Goal: Book appointment/travel/reservation

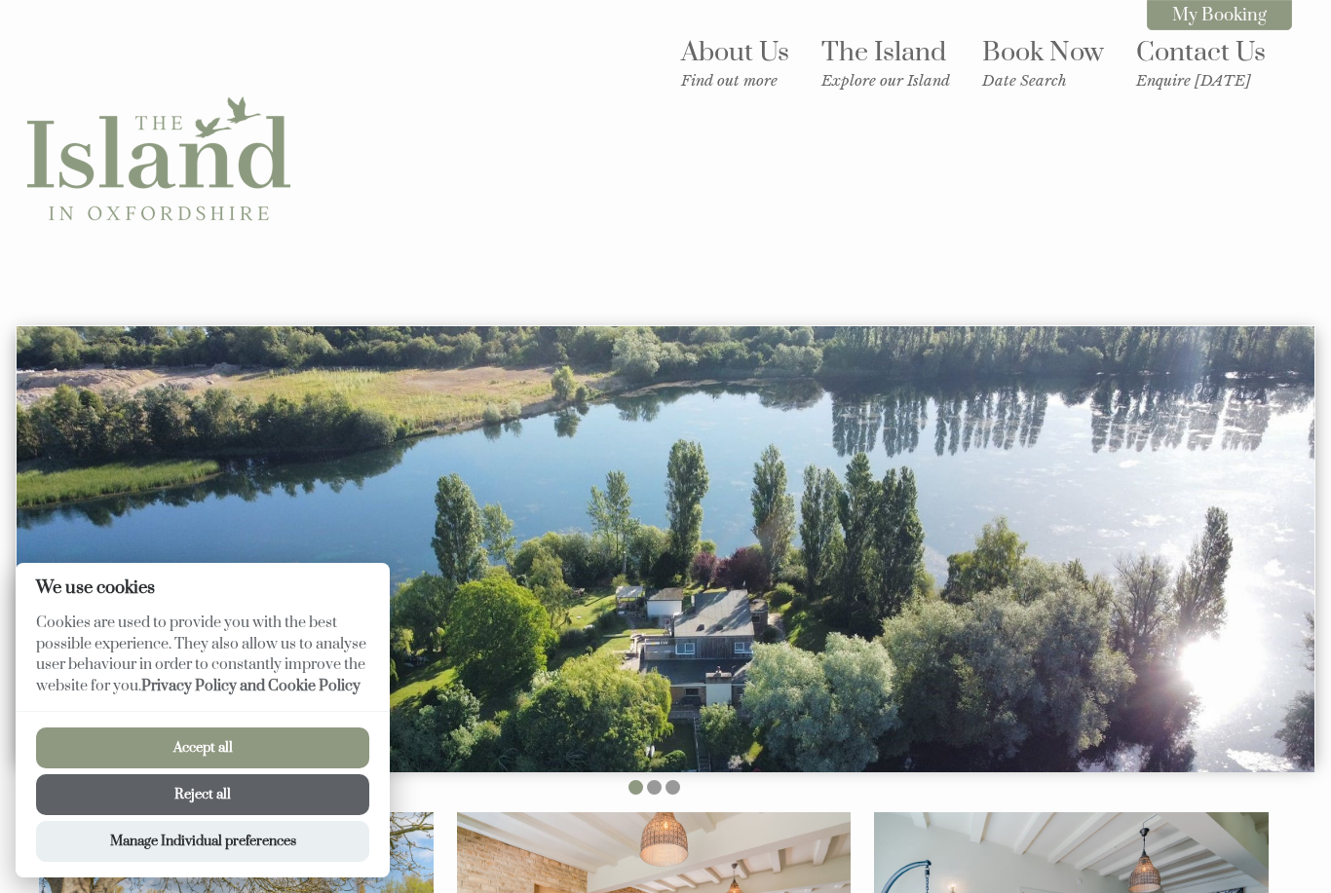
click at [194, 801] on button "Reject all" at bounding box center [202, 795] width 333 height 41
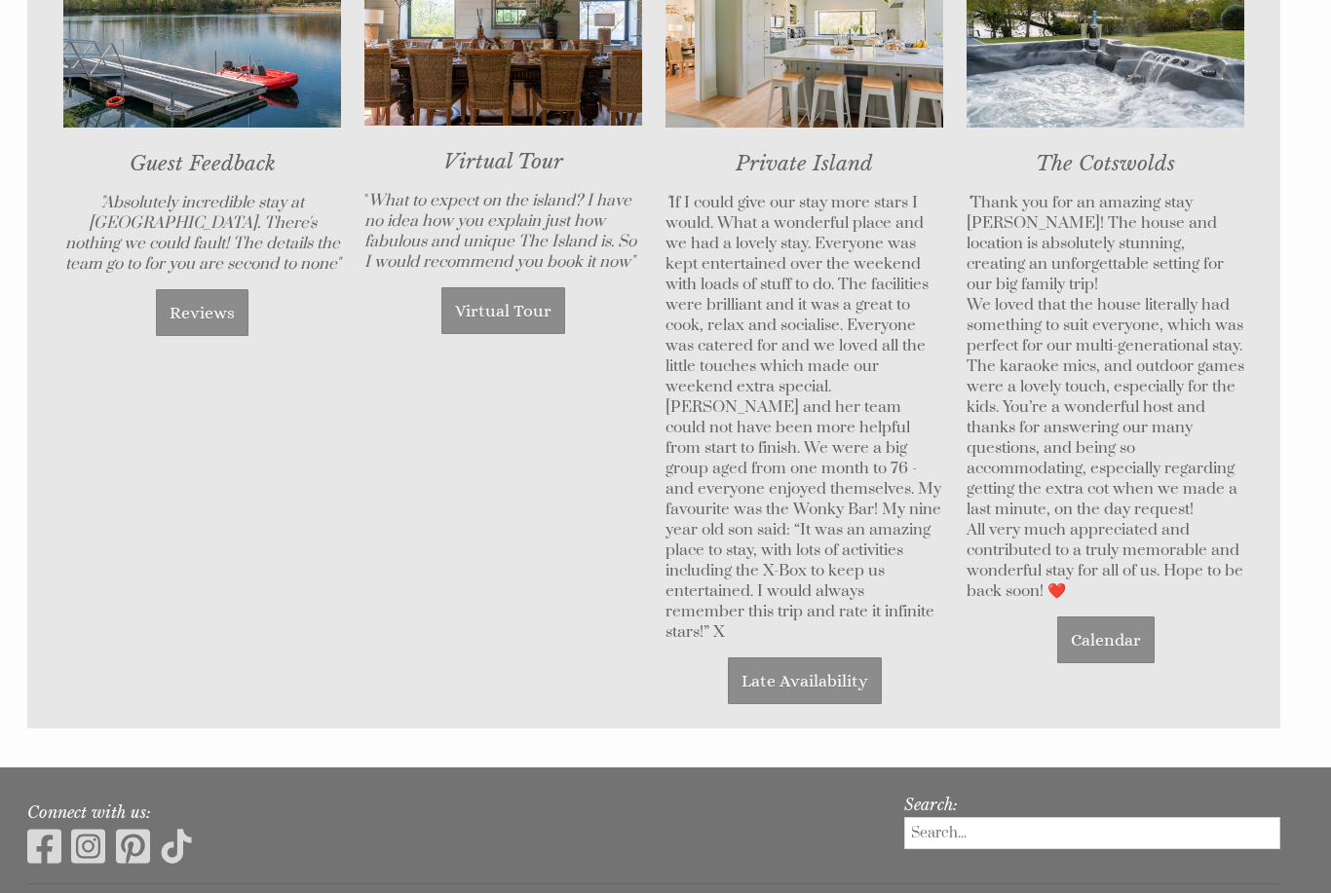
scroll to position [1503, 0]
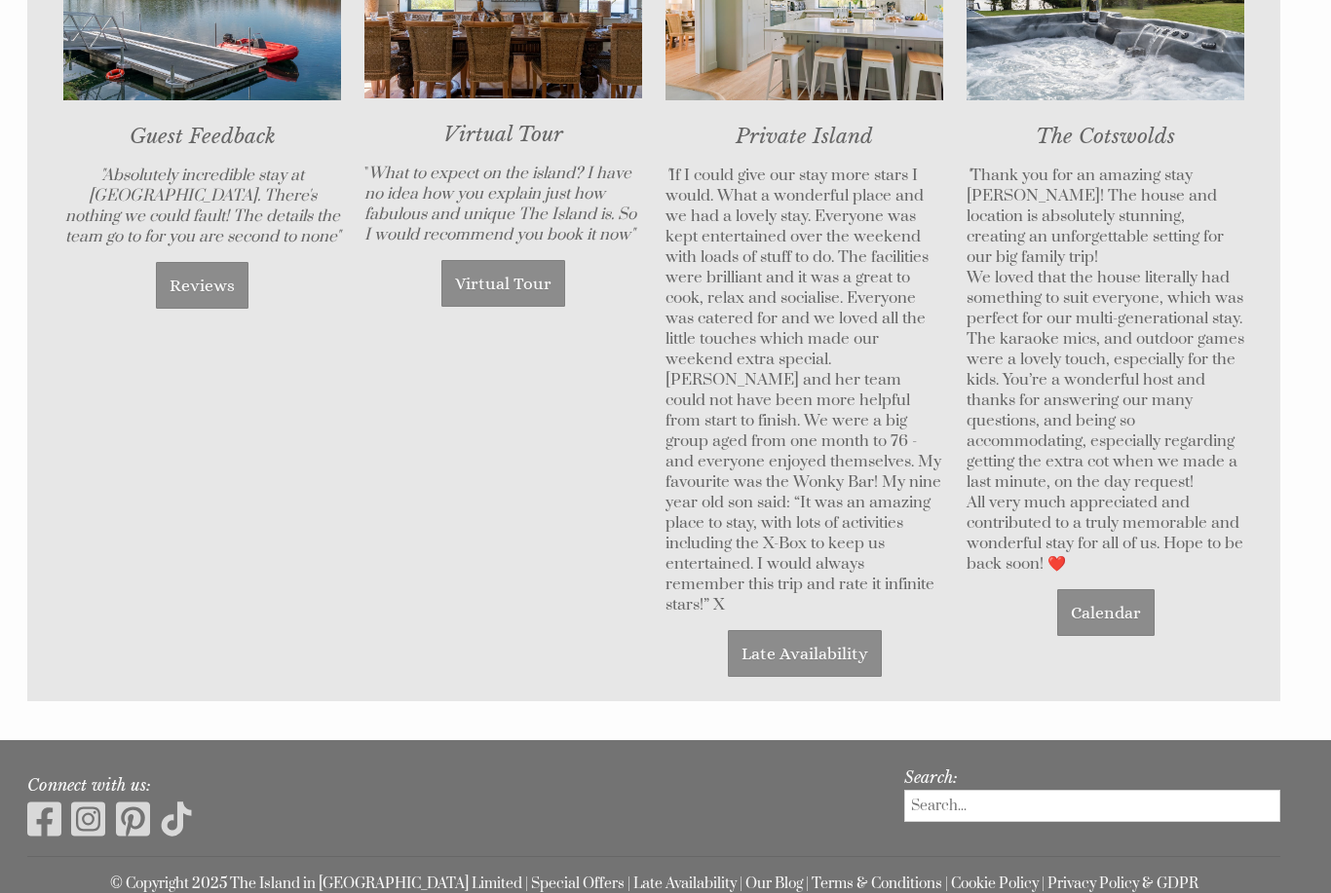
click at [807, 630] on link "Late Availability" at bounding box center [805, 653] width 154 height 47
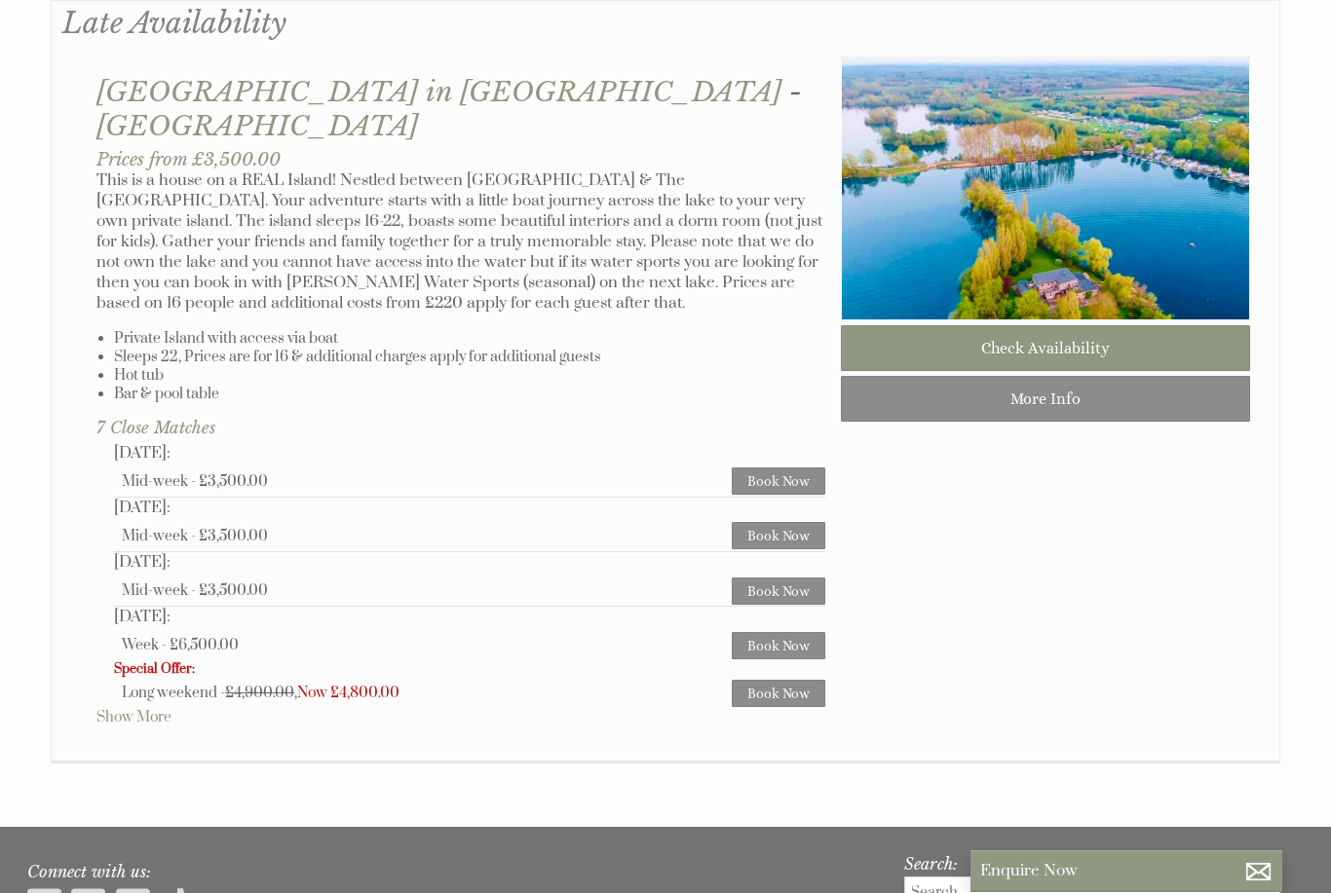
scroll to position [1114, 0]
click at [129, 708] on link "Show More" at bounding box center [133, 717] width 75 height 19
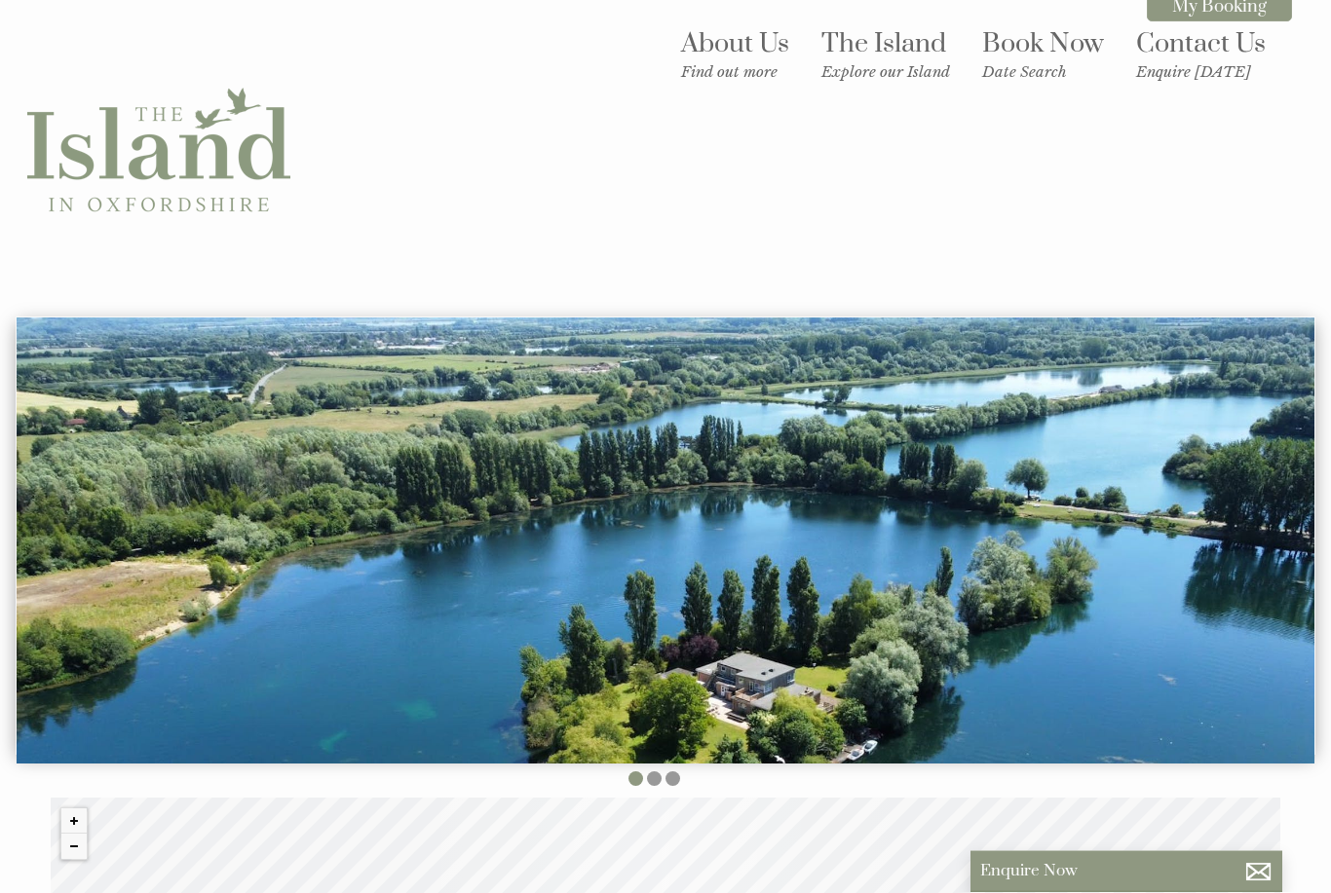
scroll to position [0, 0]
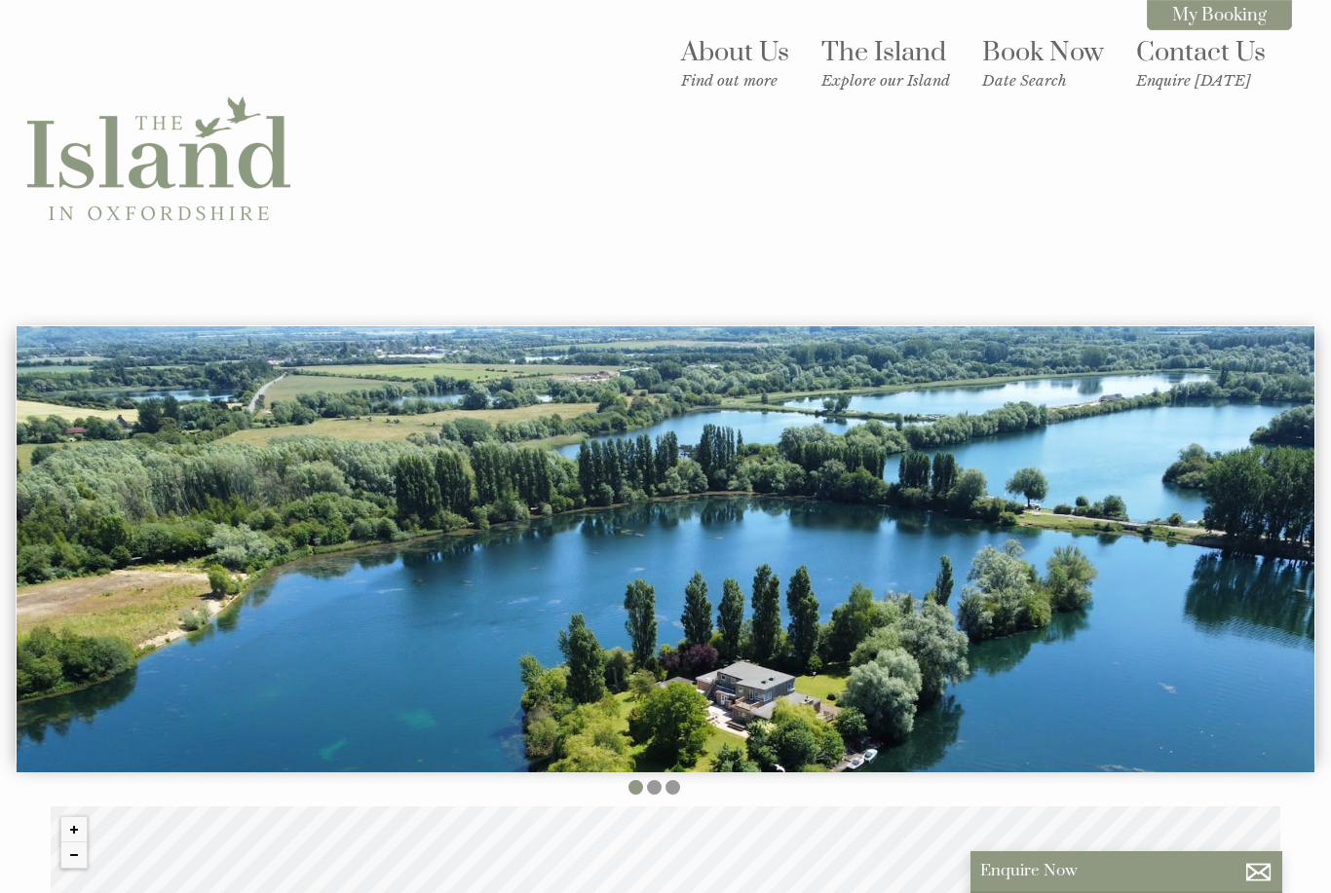
click at [1058, 70] on link "Book Now Date Search" at bounding box center [1043, 63] width 122 height 54
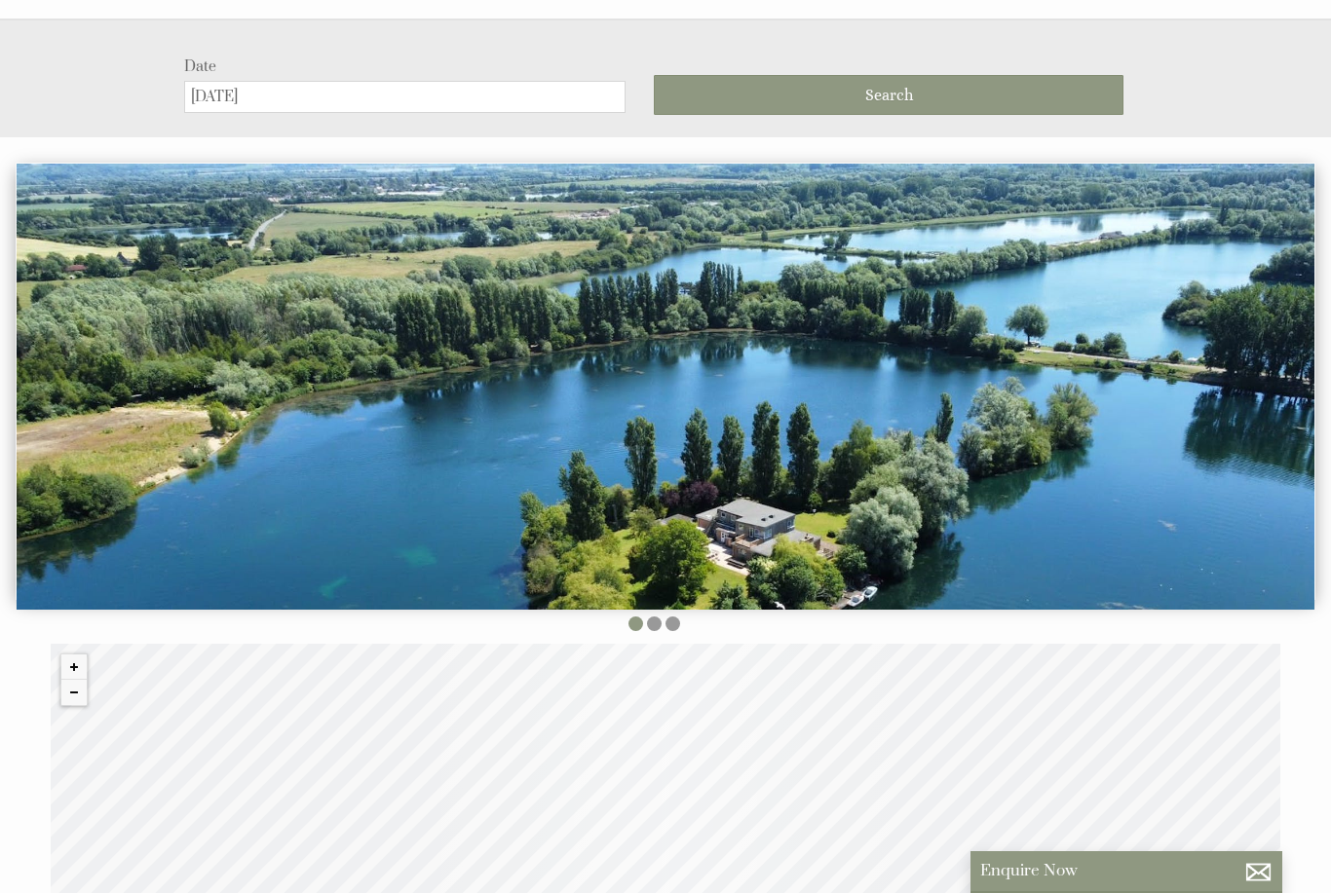
scroll to position [317, 0]
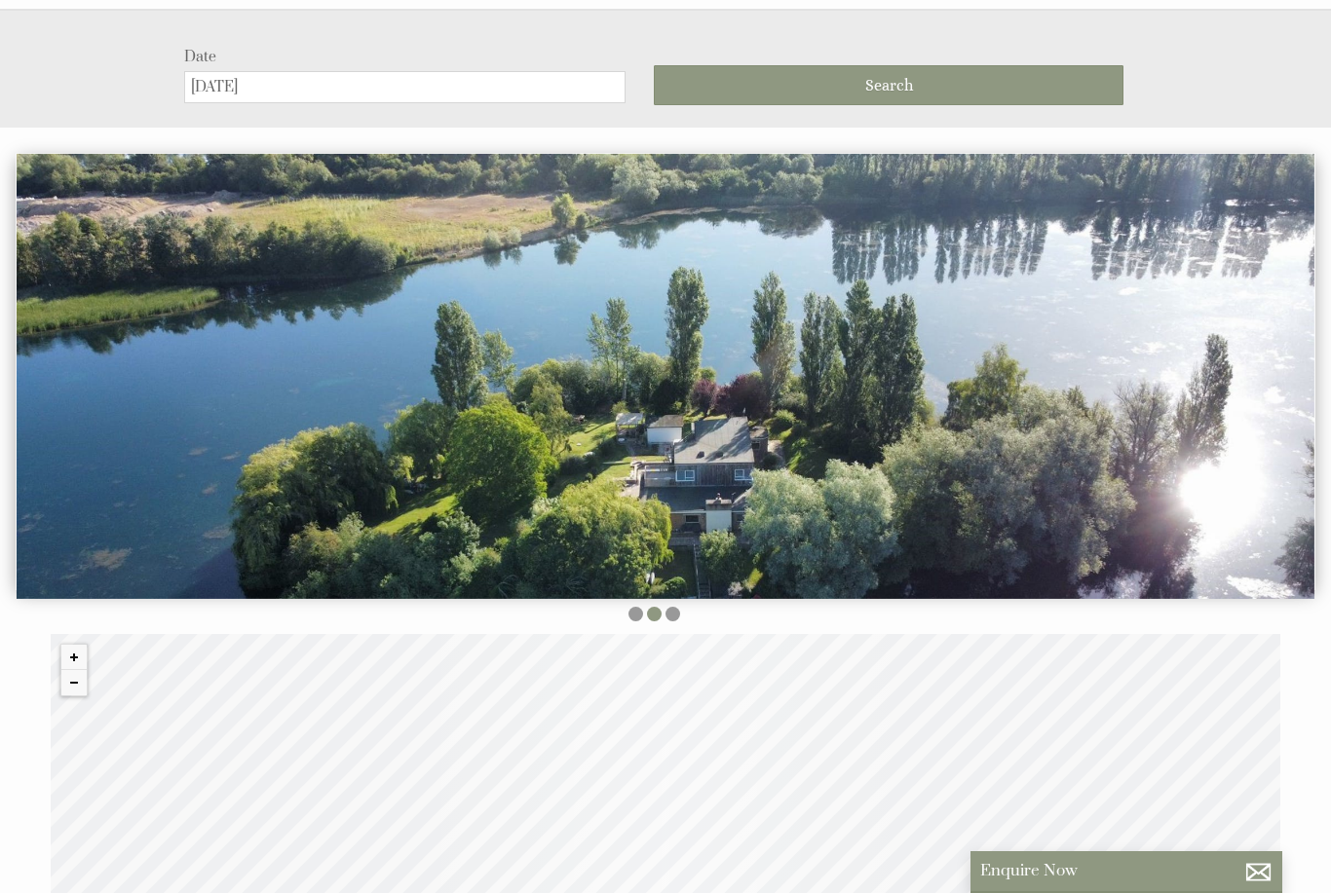
click at [324, 72] on input "[DATE]" at bounding box center [404, 87] width 441 height 32
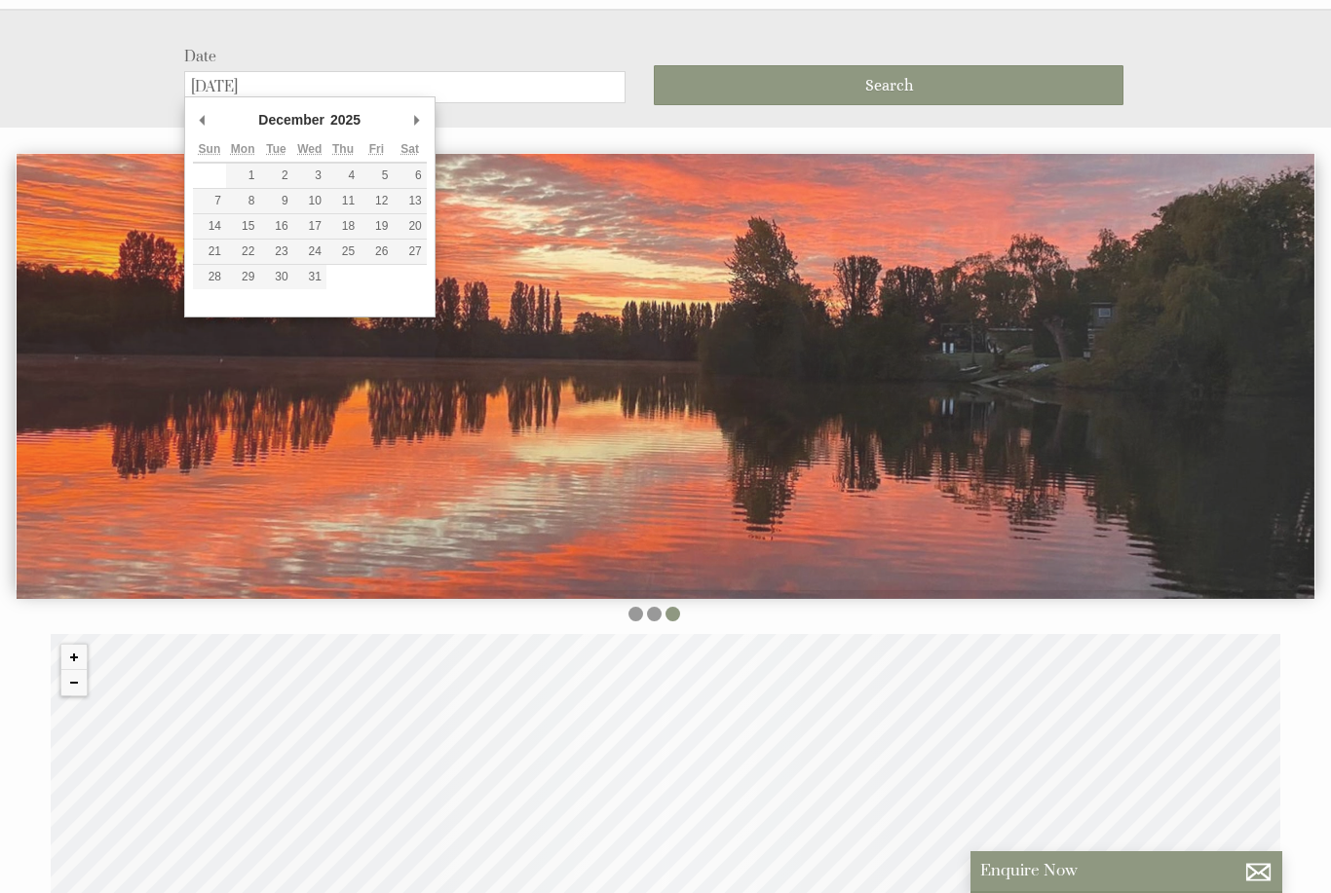
type input "[DATE]"
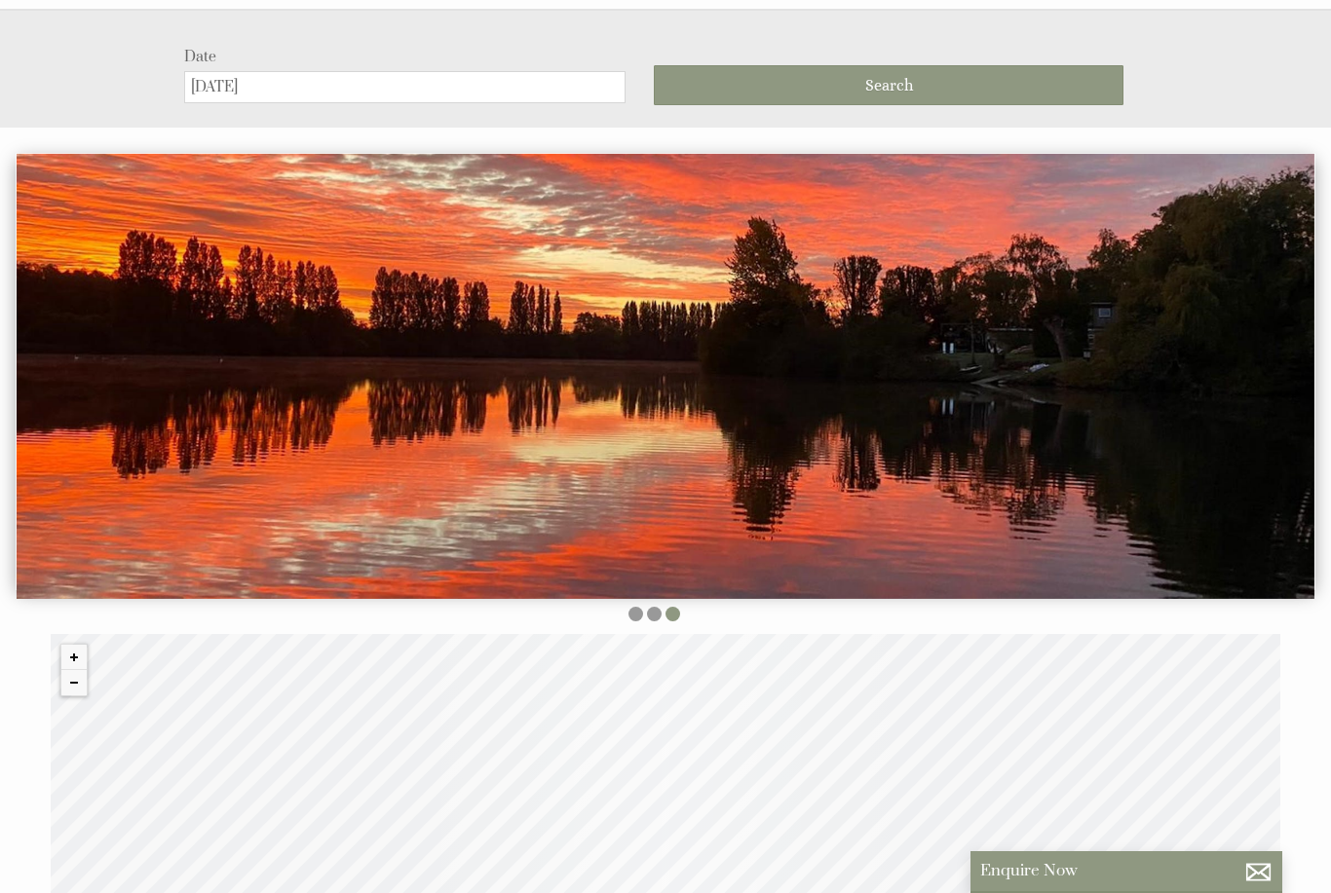
click at [908, 86] on button "Search" at bounding box center [889, 85] width 470 height 40
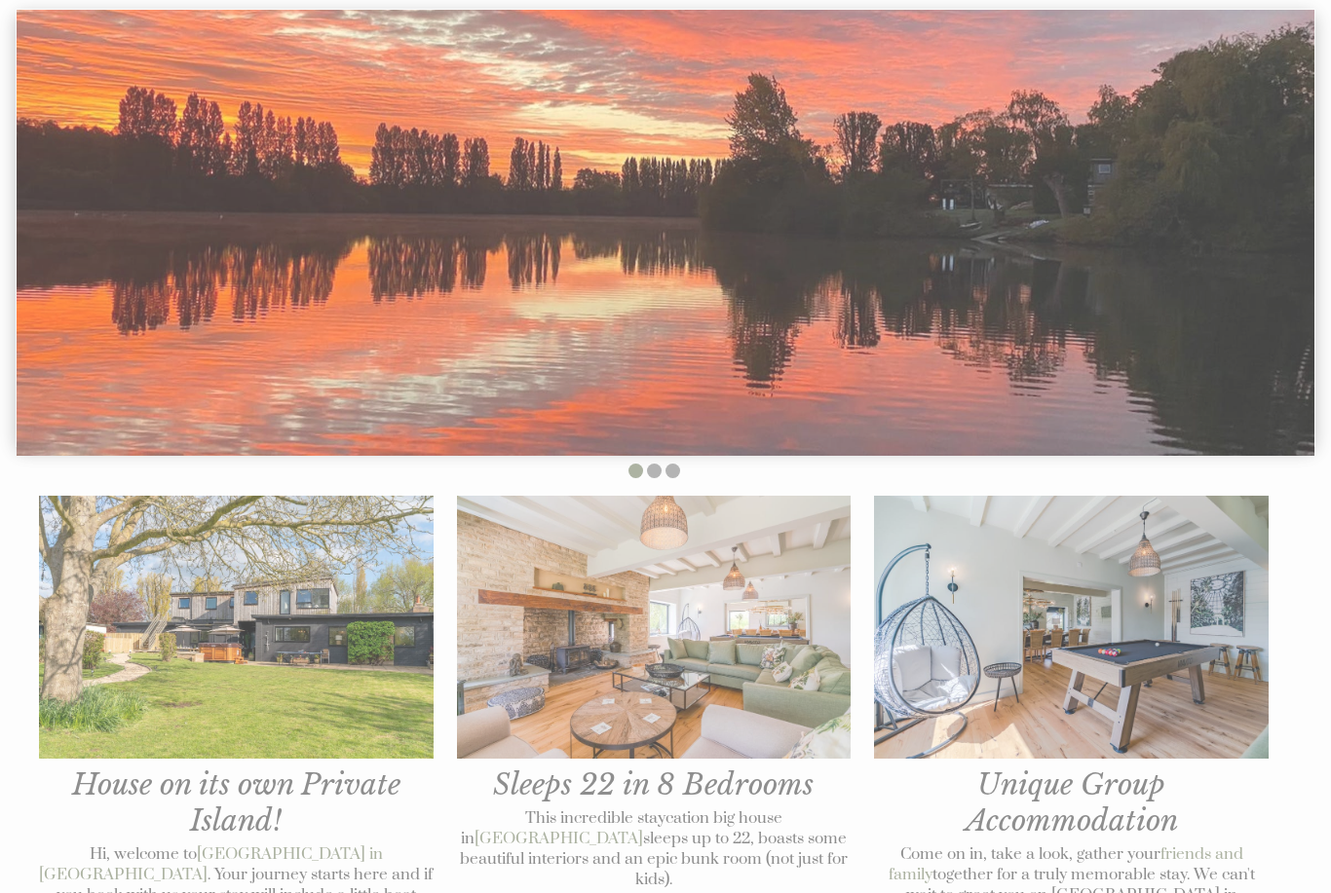
scroll to position [1503, 0]
